Goal: Transaction & Acquisition: Purchase product/service

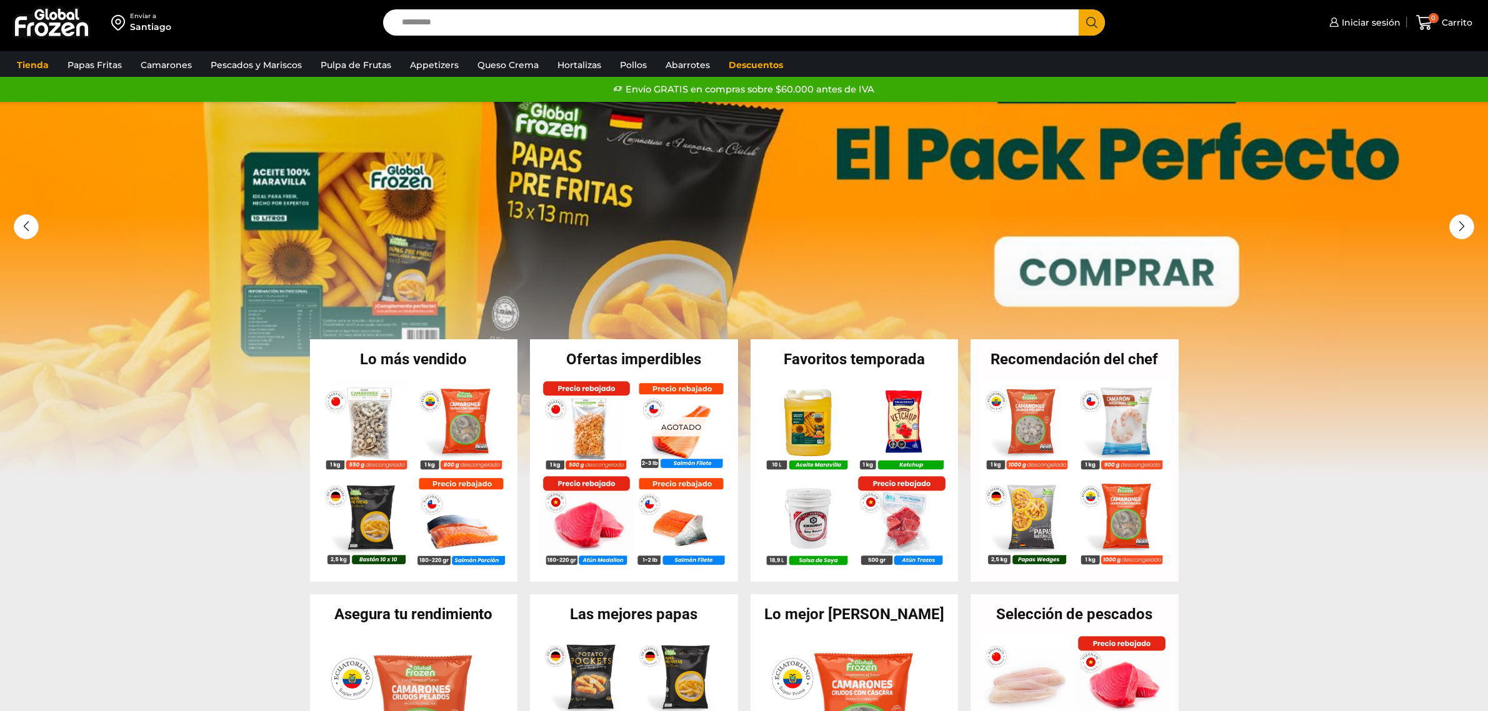
click at [493, 21] on input "Search input" at bounding box center [735, 22] width 678 height 26
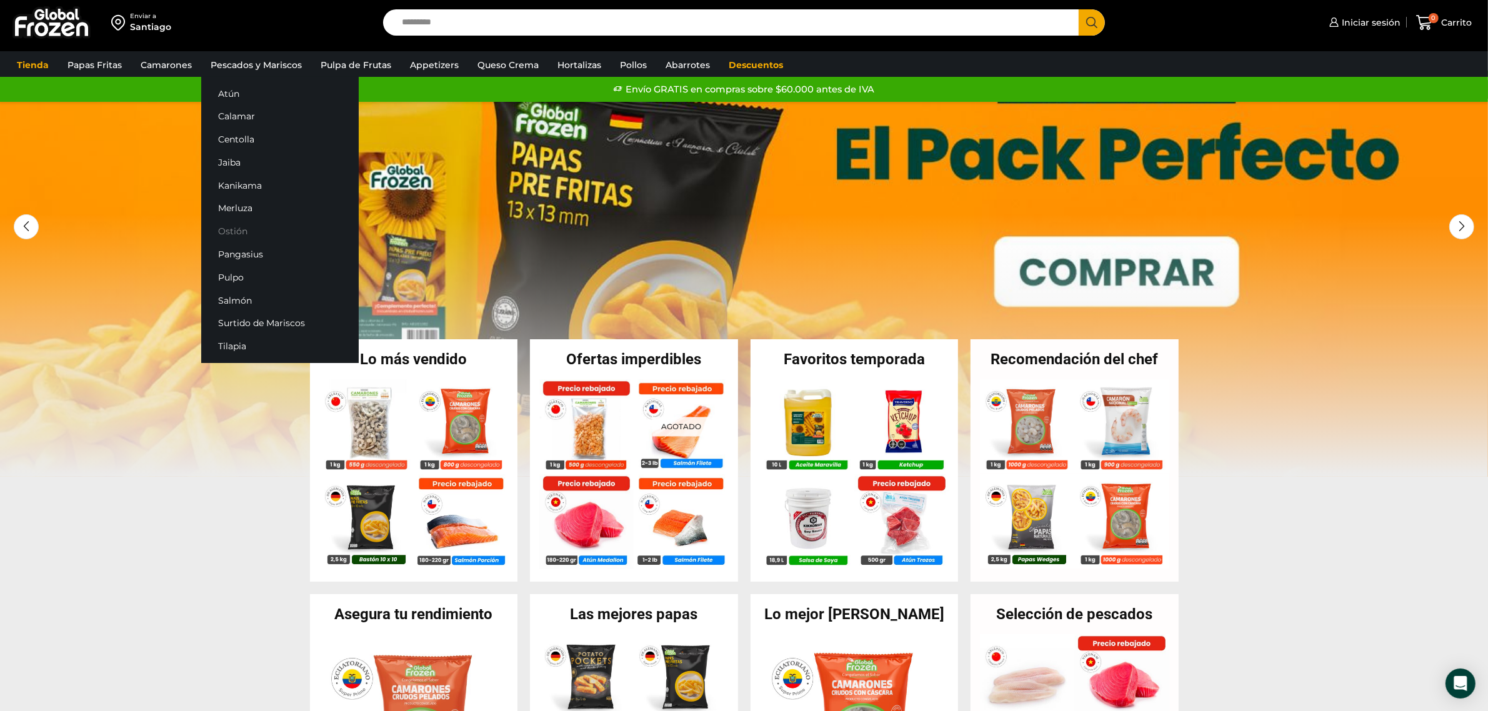
click at [234, 228] on link "Ostión" at bounding box center [280, 231] width 158 height 23
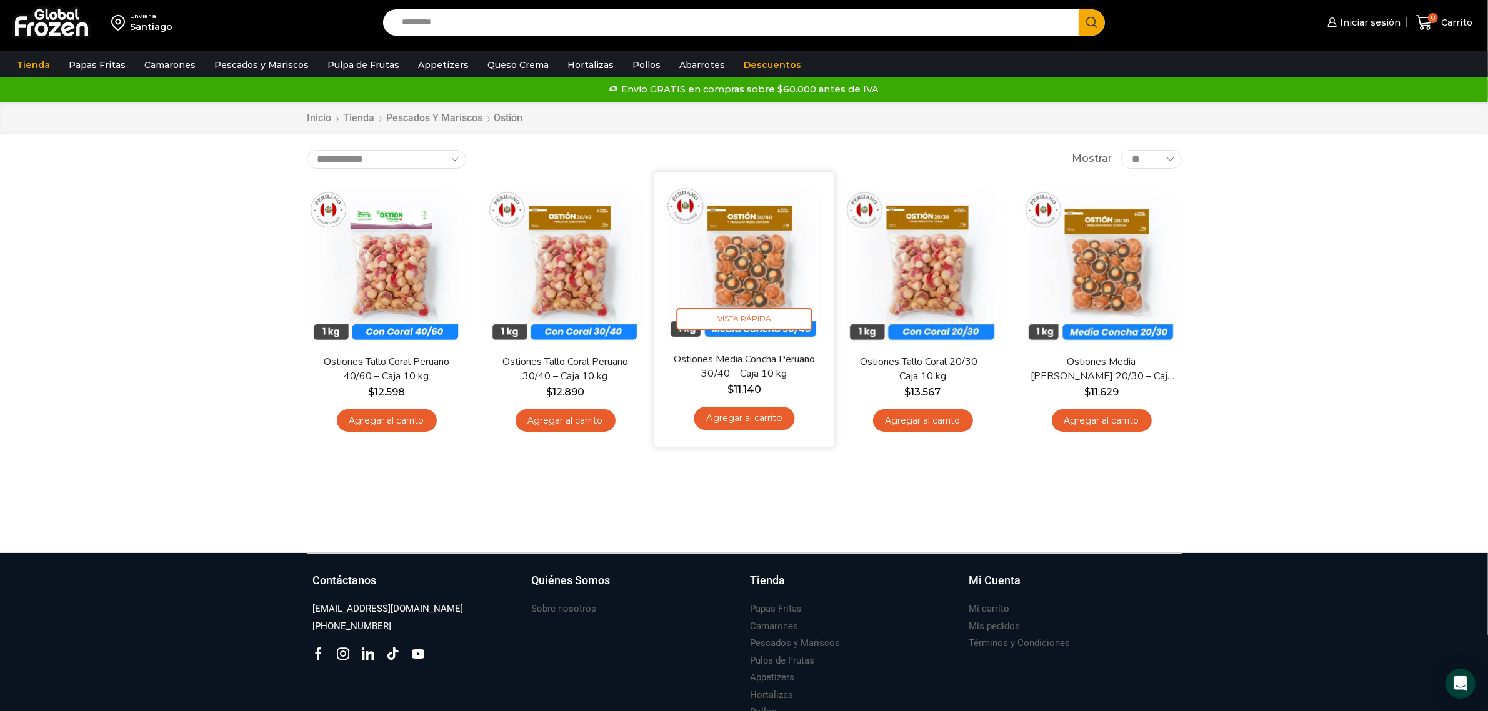
click at [751, 263] on img at bounding box center [744, 261] width 161 height 161
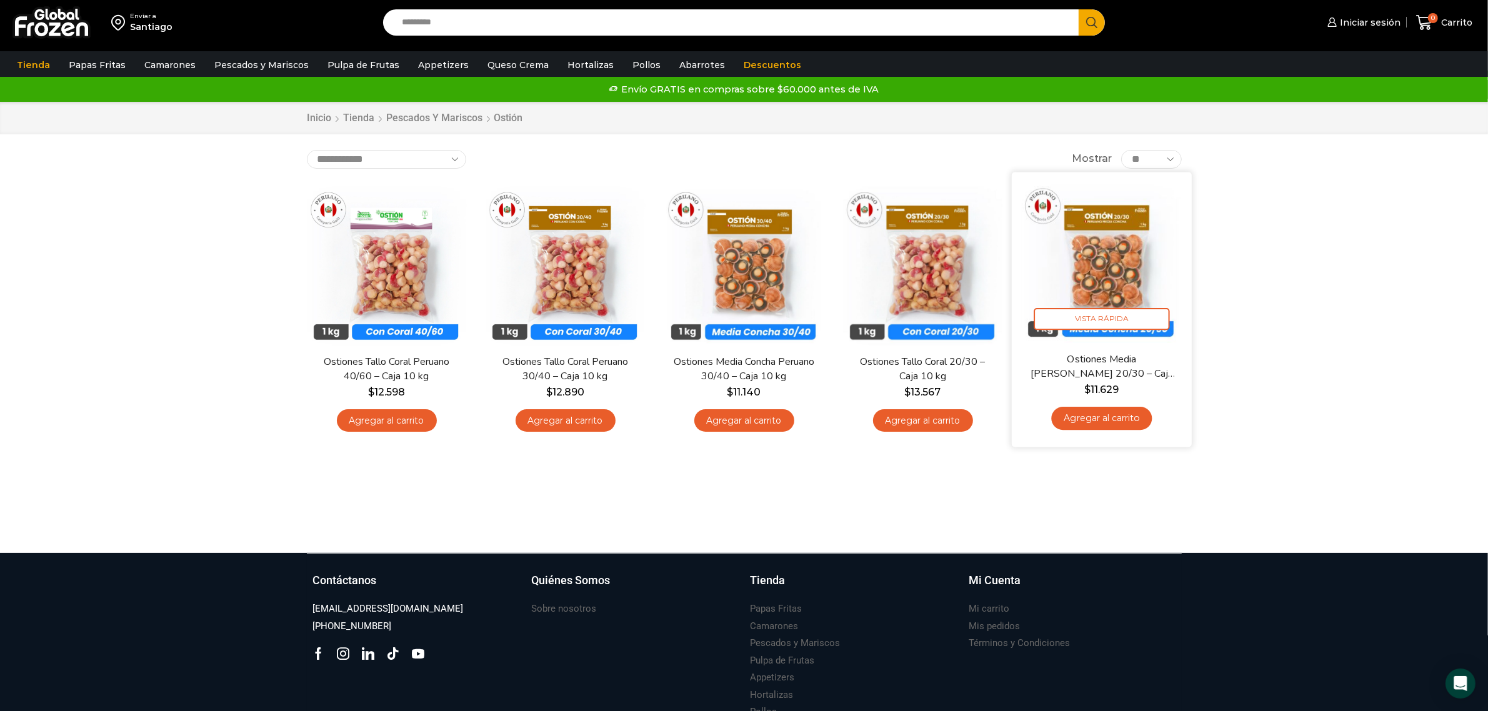
click at [1115, 263] on img at bounding box center [1101, 261] width 161 height 161
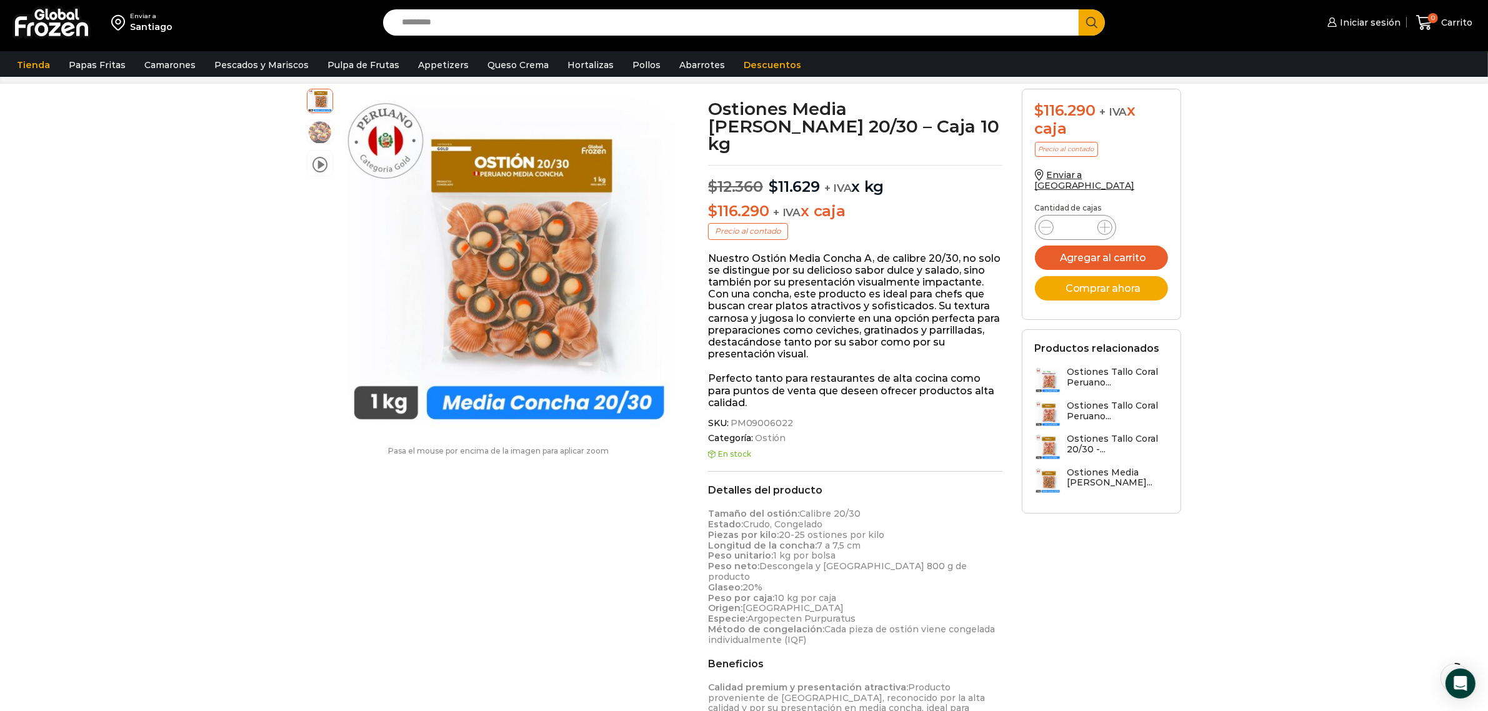
scroll to position [79, 0]
